Goal: Information Seeking & Learning: Learn about a topic

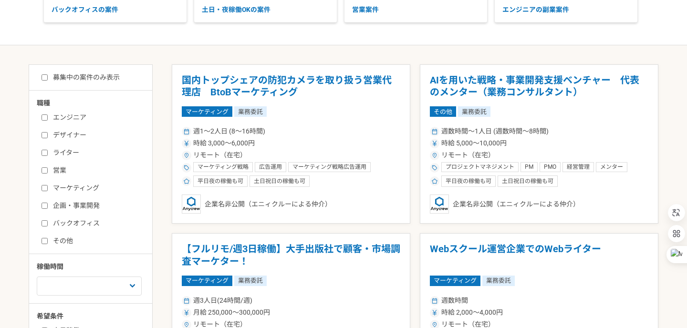
scroll to position [154, 0]
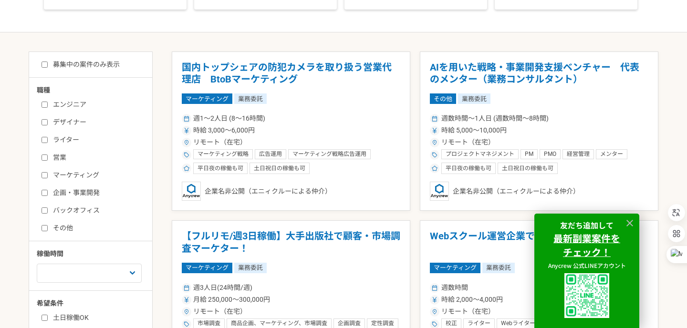
click at [72, 175] on label "マーケティング" at bounding box center [96, 175] width 110 height 10
click at [48, 175] on input "マーケティング" at bounding box center [44, 175] width 6 height 6
checkbox input "true"
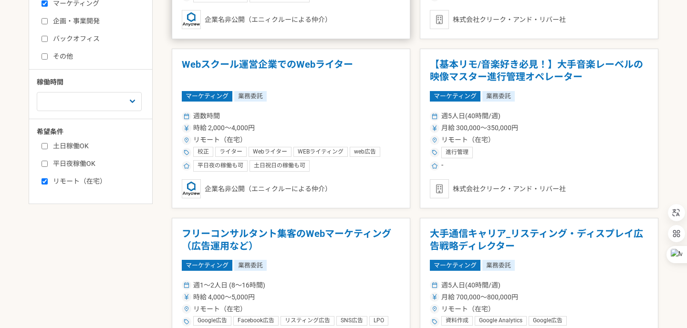
scroll to position [337, 0]
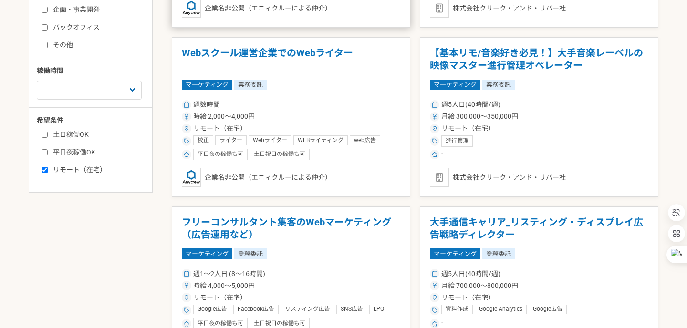
click at [299, 162] on article "Webスクール運営企業でのWebライター マーケティング 業務委託 週数時間 時給 2,000〜4,000円 リモート（在宅） 校正 ライター Webライター…" at bounding box center [291, 117] width 238 height 160
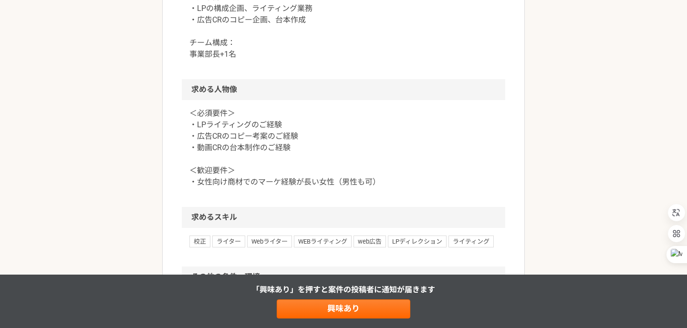
scroll to position [643, 0]
